Goal: Information Seeking & Learning: Check status

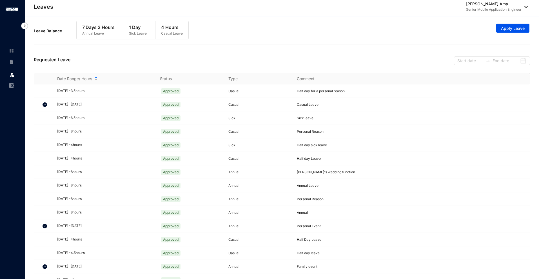
click at [24, 26] on img at bounding box center [24, 26] width 7 height 7
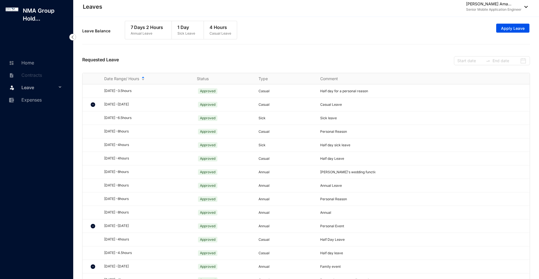
click at [215, 28] on p "4 Hours" at bounding box center [221, 27] width 22 height 7
click at [271, 19] on div "Leave Balance 7 Days 2 Hours Annual Leave 1 Day Sick Leave 4 Hours Casual Leave…" at bounding box center [306, 31] width 448 height 26
click at [497, 2] on p "[PERSON_NAME] Ama..." at bounding box center [493, 4] width 55 height 6
click at [431, 28] on div "Leave Balance 7 Days 2 Hours Annual Leave 1 Day Sick Leave 4 Hours Casual Leave…" at bounding box center [306, 31] width 448 height 26
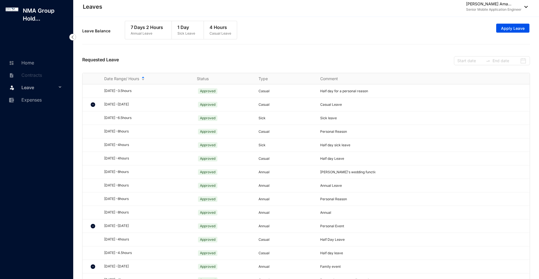
click at [199, 6] on div "Leaves Adikari Mudiyanselage Ama... Senior Mobile Application Engineer" at bounding box center [305, 6] width 445 height 11
click at [326, 21] on div "Leave Balance 7 Days 2 Hours Annual Leave 1 Day Sick Leave 4 Hours Casual Leave…" at bounding box center [306, 31] width 448 height 26
click at [282, 45] on div "Leave Balance 7 Days 2 Hours Annual Leave 1 Day Sick Leave 4 Hours Casual Leave…" at bounding box center [306, 33] width 448 height 30
click at [392, 28] on div "Leave Balance 7 Days 2 Hours Annual Leave 1 Day Sick Leave 4 Hours Casual Leave…" at bounding box center [306, 31] width 448 height 26
